Goal: Task Accomplishment & Management: Manage account settings

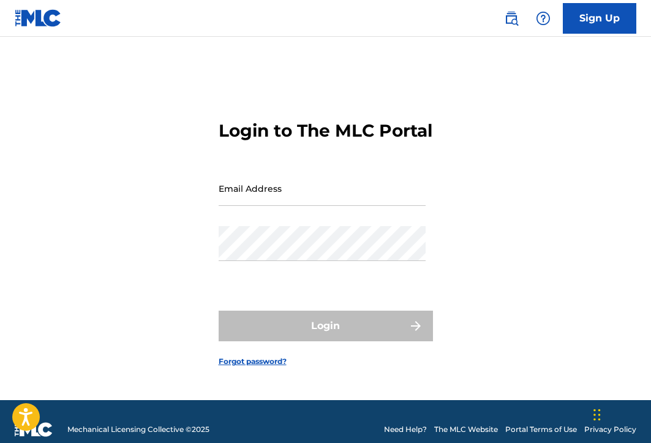
click at [260, 202] on input "Email Address" at bounding box center [322, 188] width 207 height 35
type input "[EMAIL_ADDRESS][DOMAIN_NAME]"
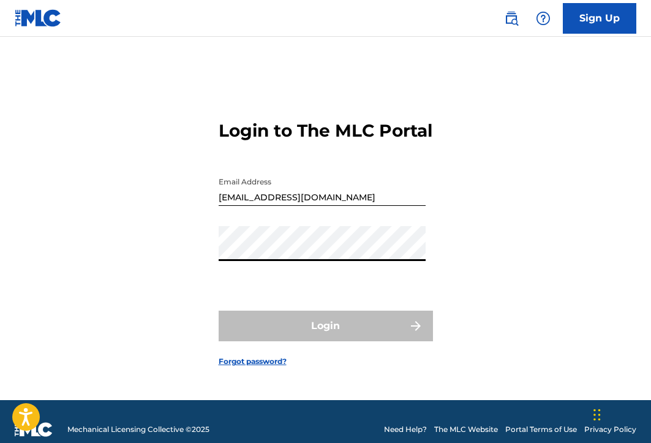
click at [508, 245] on div "Login to The MLC Portal Email Address [EMAIL_ADDRESS][DOMAIN_NAME] Password Log…" at bounding box center [325, 233] width 651 height 333
click at [443, 211] on div "Login to The MLC Portal Email Address [EMAIL_ADDRESS][DOMAIN_NAME] Password Log…" at bounding box center [325, 233] width 651 height 333
click at [246, 367] on link "Forgot password?" at bounding box center [253, 361] width 68 height 11
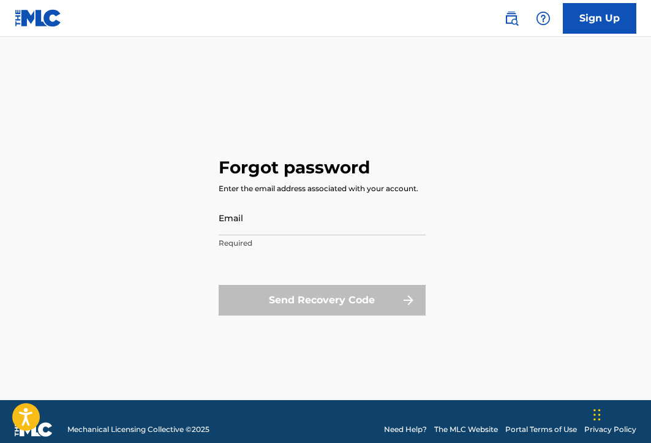
click at [265, 222] on input "Email" at bounding box center [322, 217] width 207 height 35
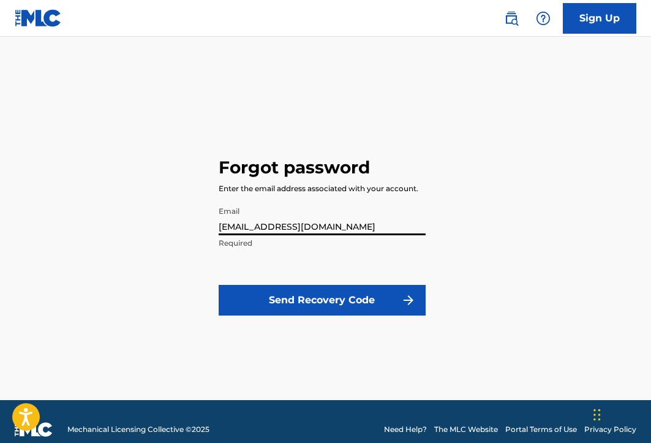
type input "[EMAIL_ADDRESS][DOMAIN_NAME]"
click at [292, 293] on button "Send Recovery Code" at bounding box center [322, 300] width 207 height 31
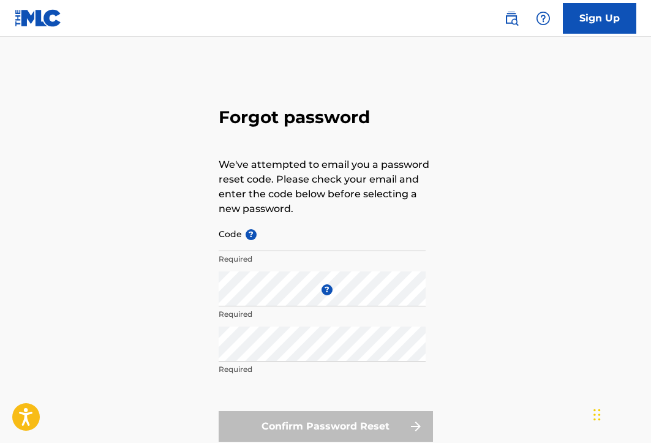
click at [290, 237] on input "Code ?" at bounding box center [322, 233] width 207 height 35
type input "FP_6feb93f98f6d53d82c2836d58687"
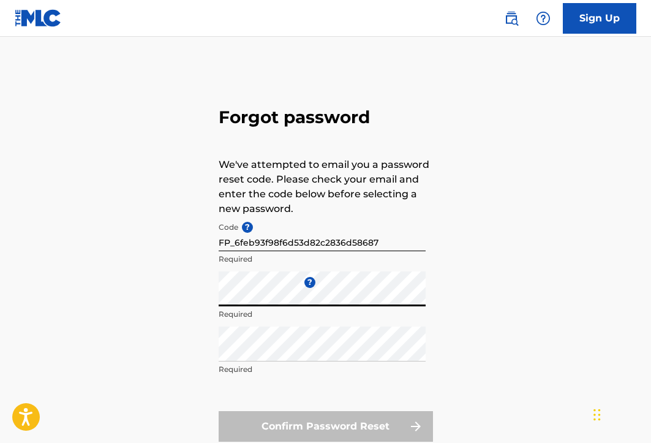
click at [483, 254] on div "Forgot password We've attempted to email you a password reset code. Please chec…" at bounding box center [325, 271] width 651 height 409
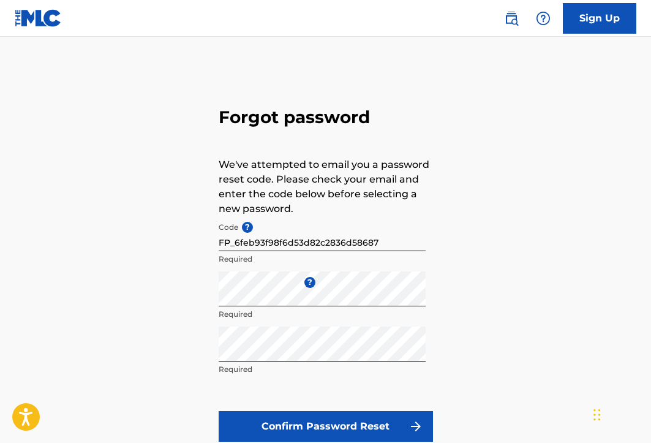
click at [172, 315] on div "Forgot password We've attempted to email you a password reset code. Please chec…" at bounding box center [325, 271] width 651 height 409
click at [272, 416] on button "Confirm Password Reset" at bounding box center [326, 426] width 214 height 31
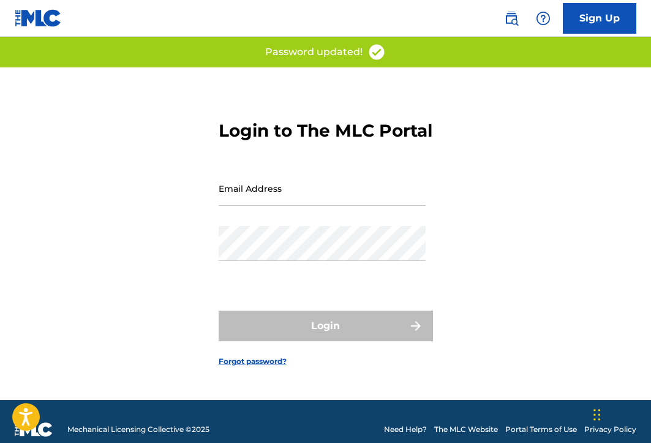
click at [336, 205] on input "Email Address" at bounding box center [322, 188] width 207 height 35
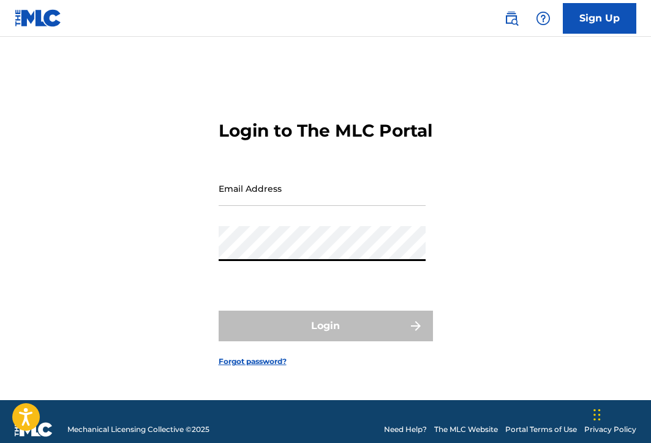
type input "[EMAIL_ADDRESS][DOMAIN_NAME]"
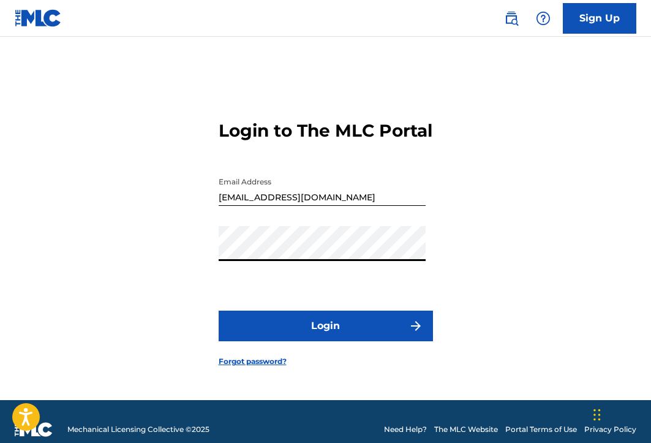
click at [309, 341] on button "Login" at bounding box center [326, 326] width 214 height 31
